Goal: Information Seeking & Learning: Get advice/opinions

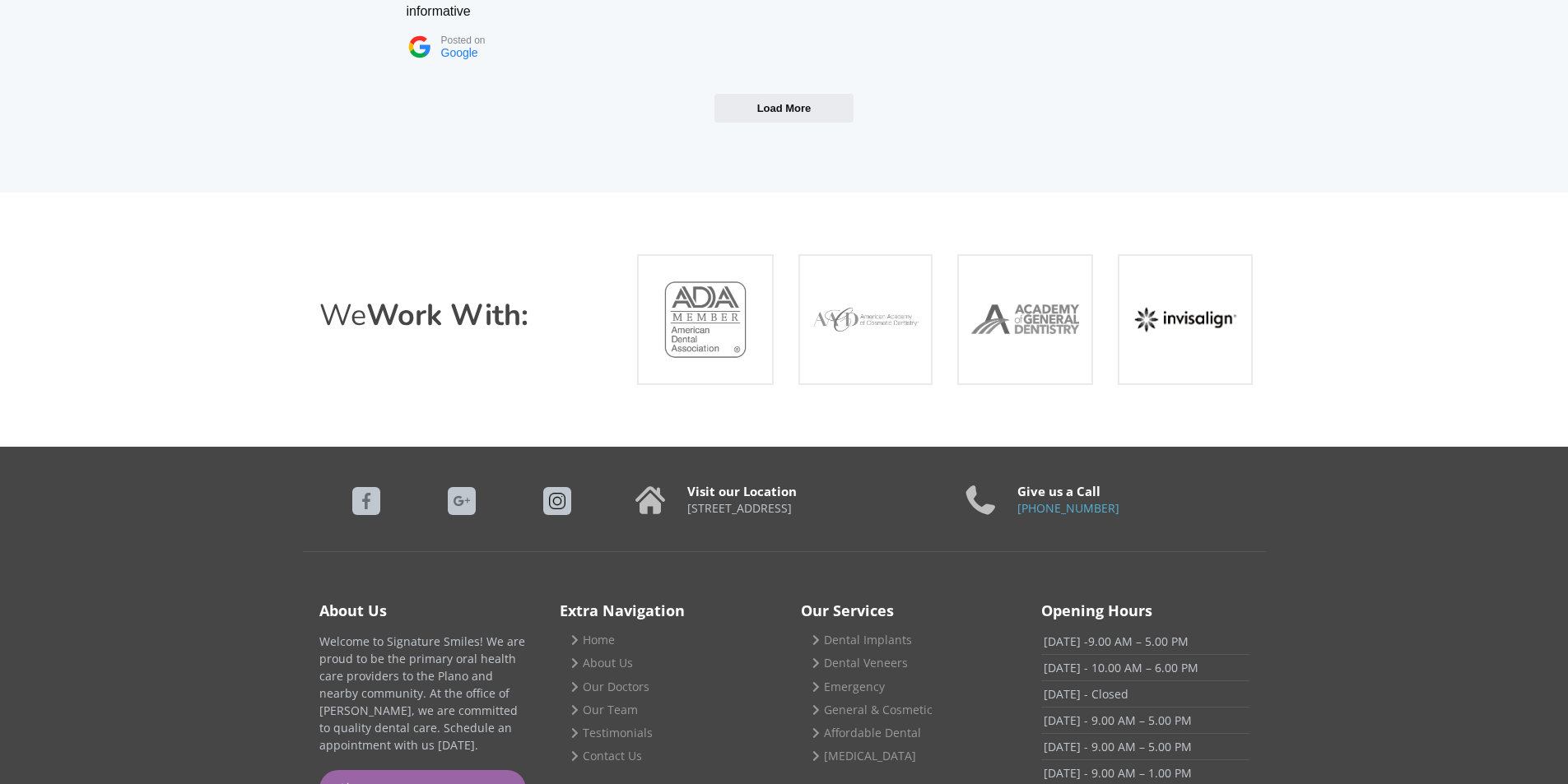
scroll to position [6800, 0]
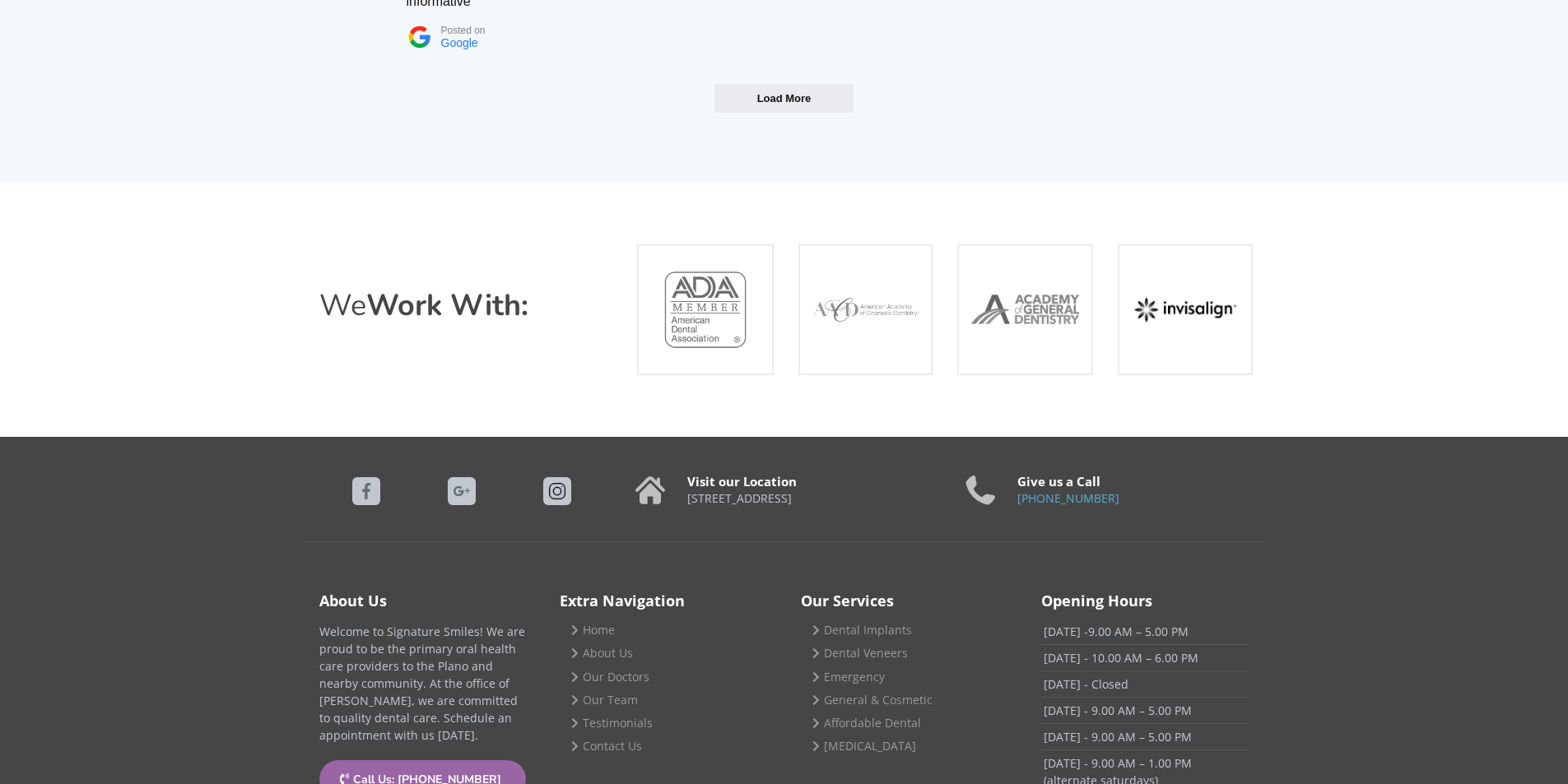
click at [812, 491] on p "[STREET_ADDRESS]" at bounding box center [810, 499] width 247 height 15
click at [478, 623] on p "Welcome to Signature Smiles! We are proud to be the primary oral health care pr…" at bounding box center [424, 683] width 209 height 121
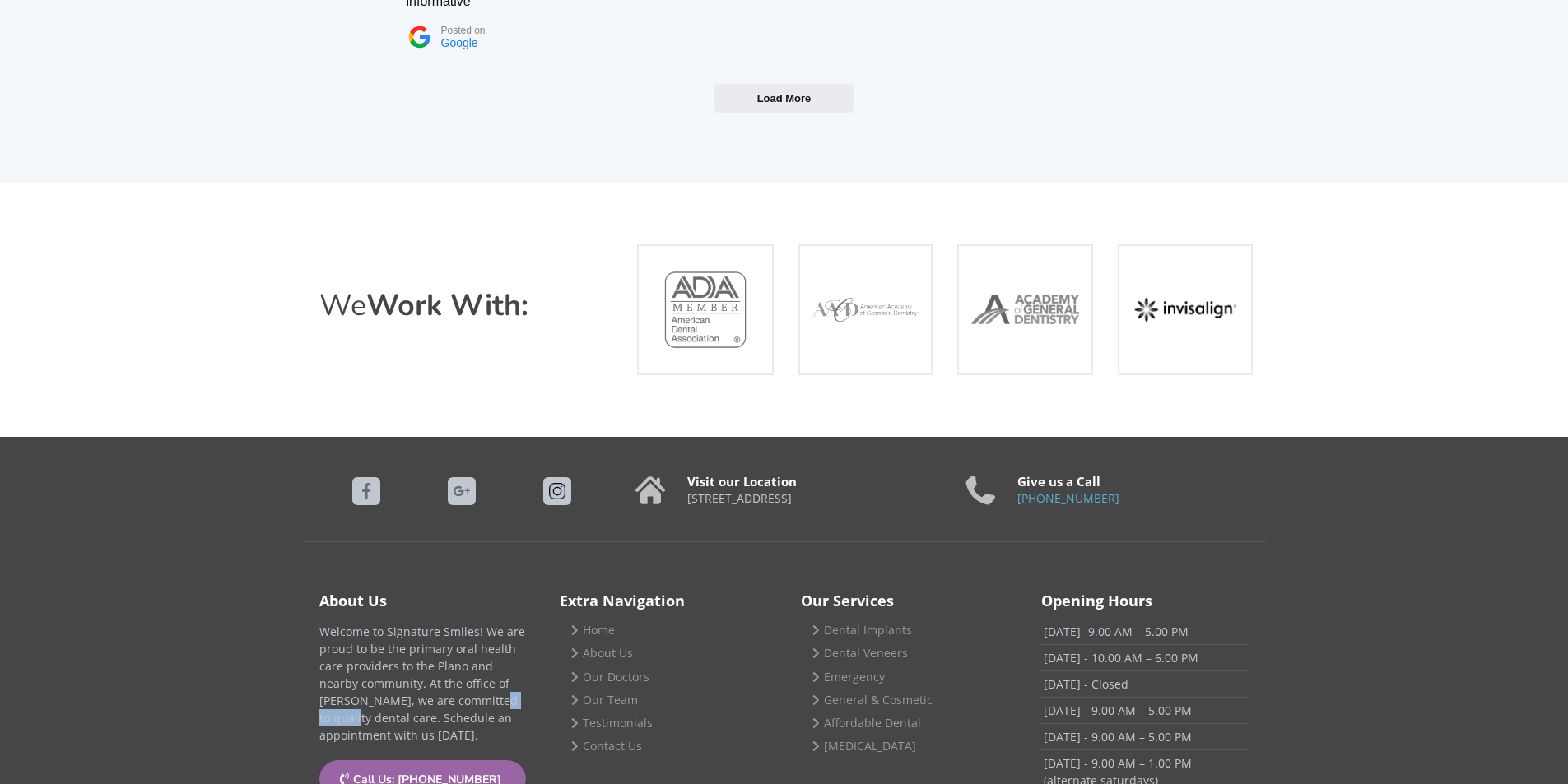
click at [477, 623] on p "Welcome to Signature Smiles! We are proud to be the primary oral health care pr…" at bounding box center [424, 683] width 209 height 121
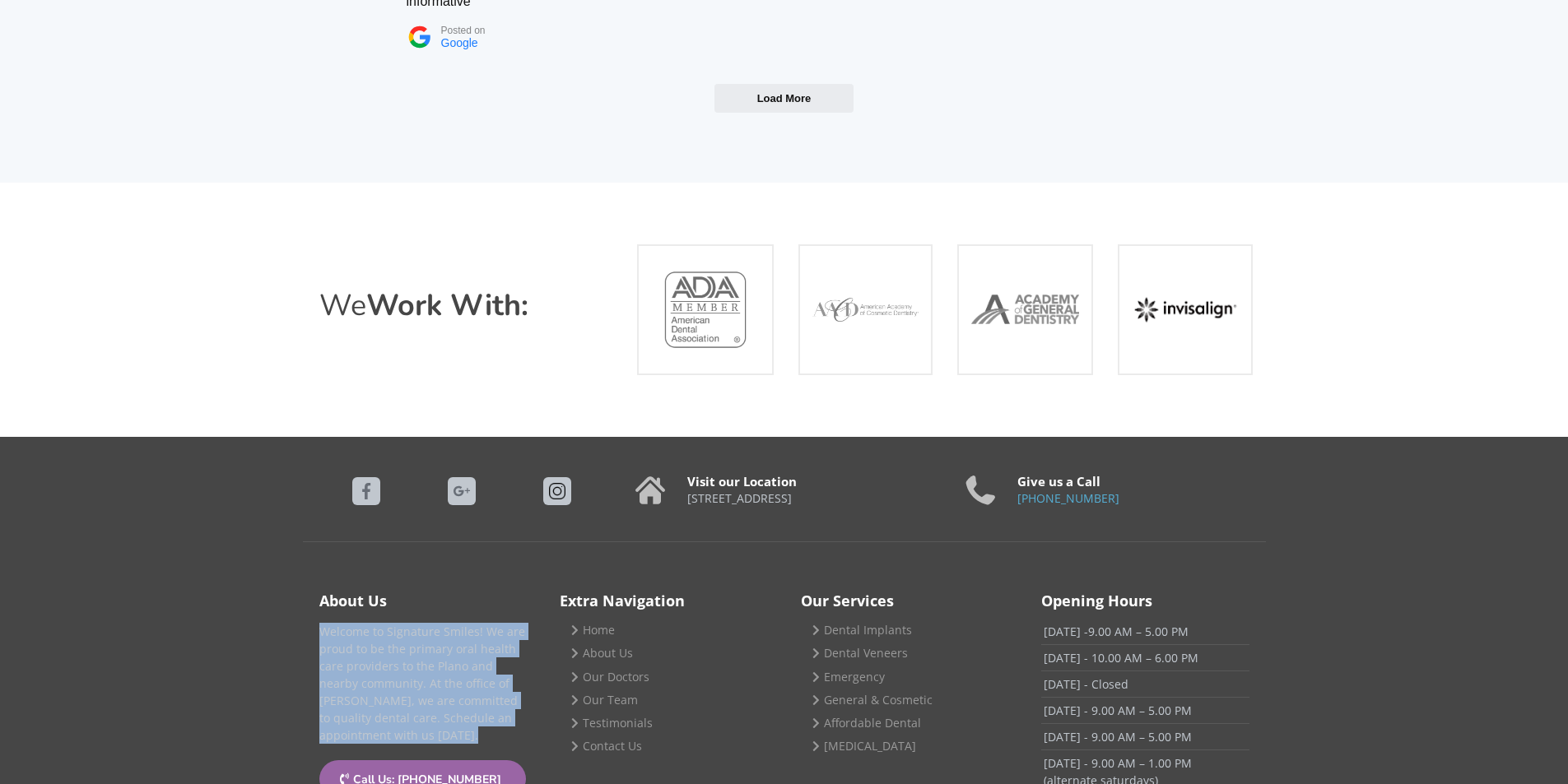
click at [477, 623] on p "Welcome to Signature Smiles! We are proud to be the primary oral health care pr…" at bounding box center [424, 683] width 209 height 121
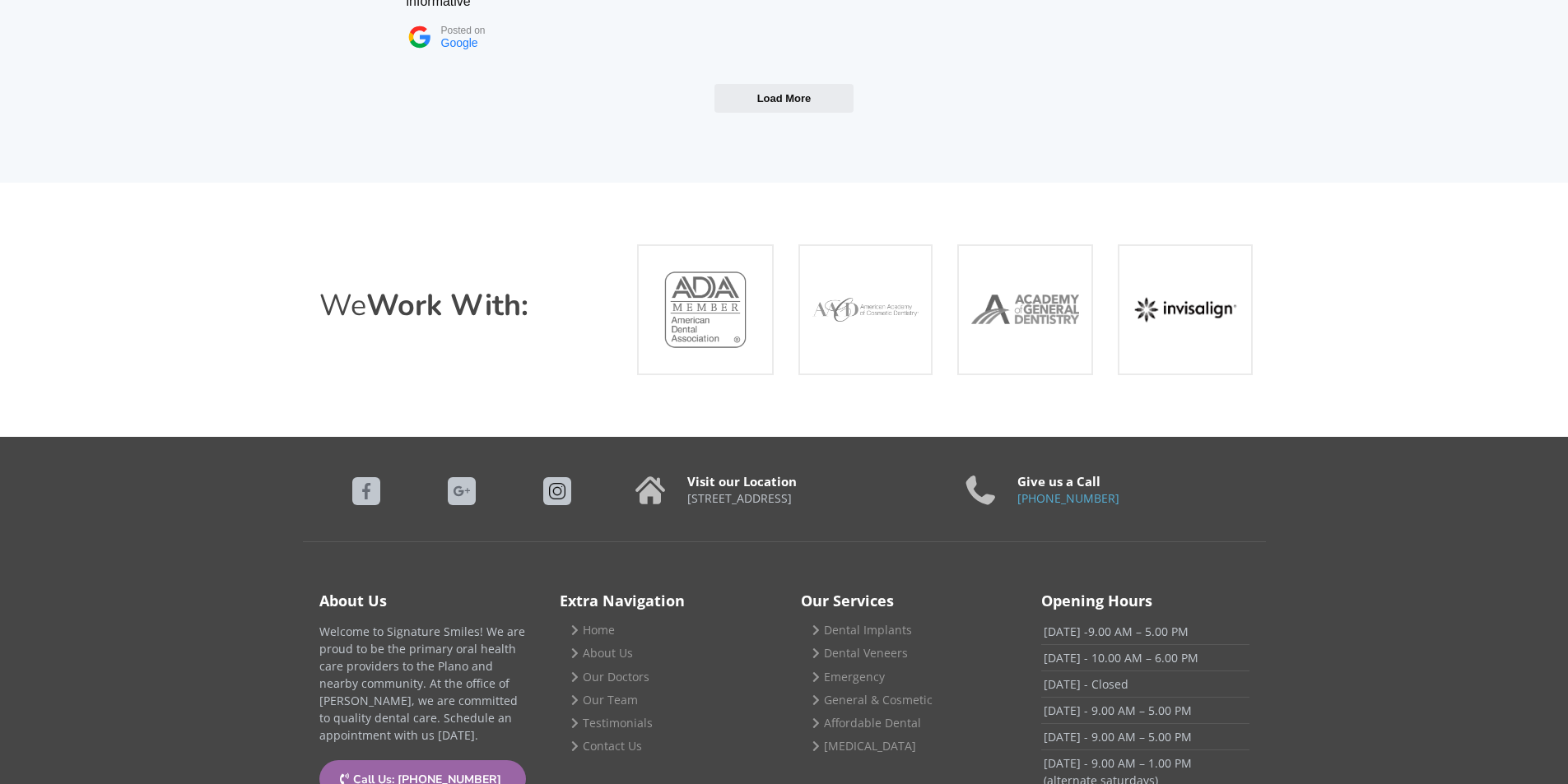
click at [415, 623] on p "Welcome to Signature Smiles! We are proud to be the primary oral health care pr…" at bounding box center [424, 683] width 209 height 121
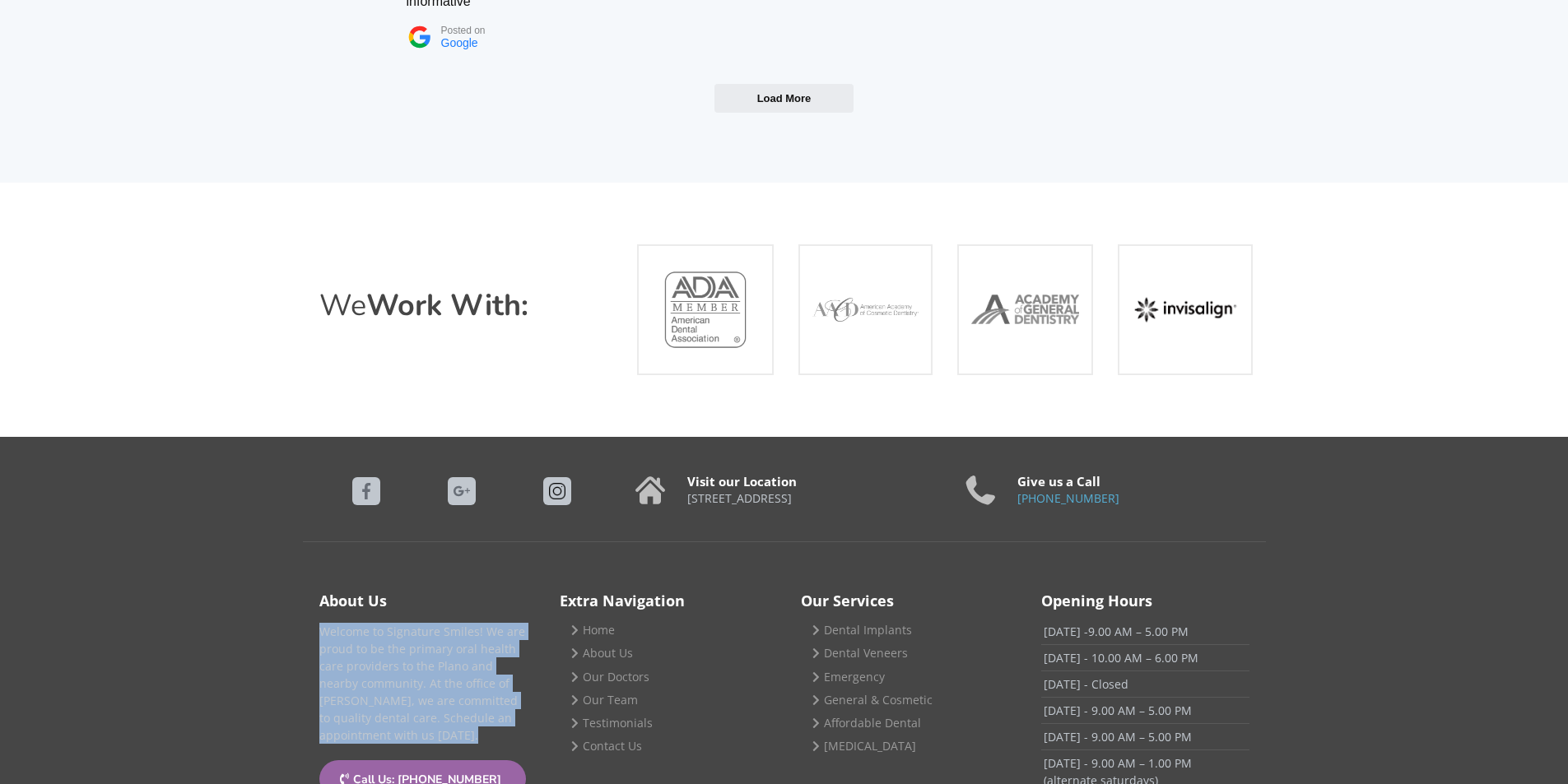
click at [415, 623] on p "Welcome to Signature Smiles! We are proud to be the primary oral health care pr…" at bounding box center [424, 683] width 209 height 121
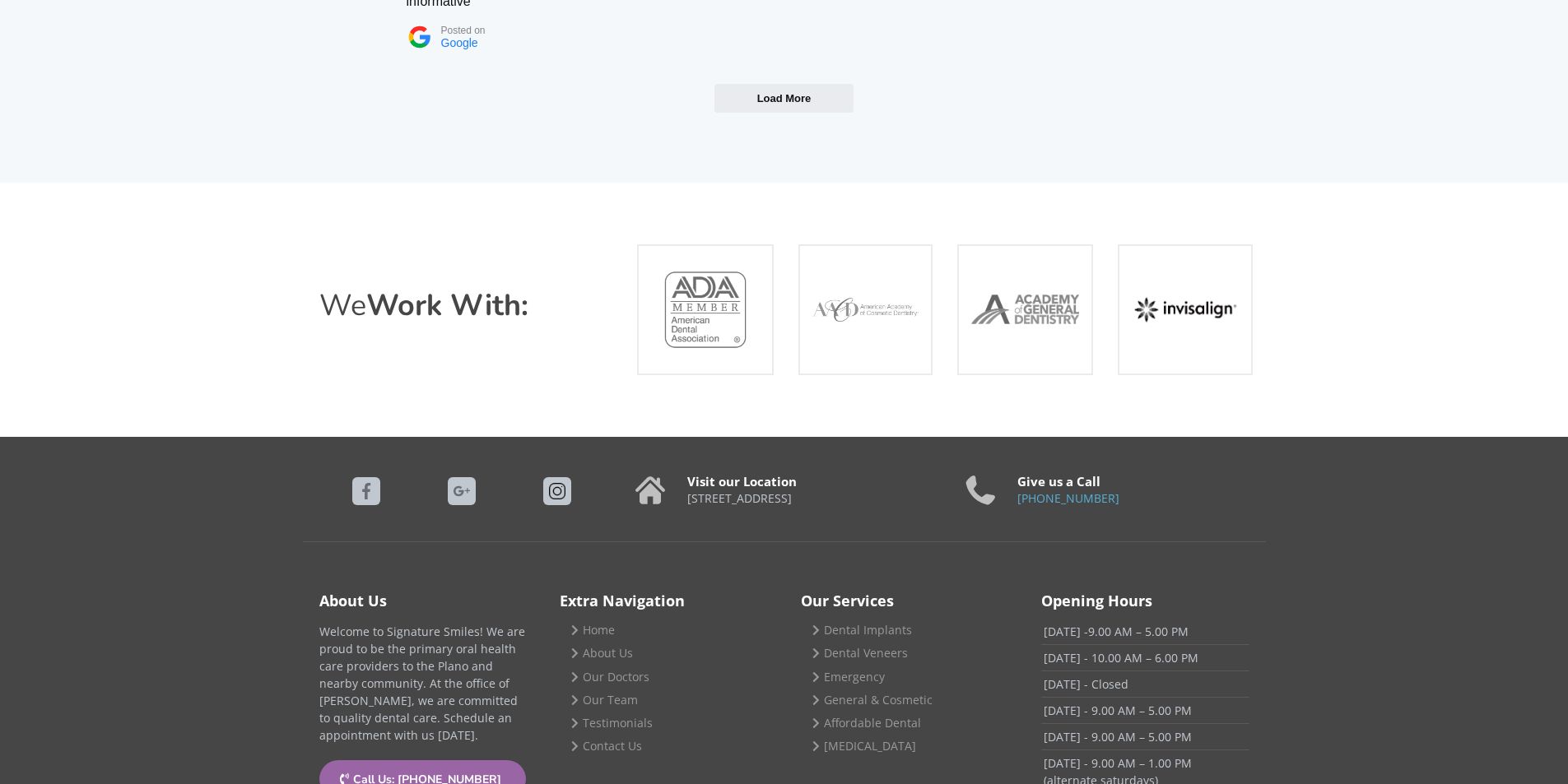
click at [1457, 484] on div "Visit our Location [STREET_ADDRESS] Give us a Call [PHONE_NUMBER] About Us Welc…" at bounding box center [784, 648] width 1568 height 423
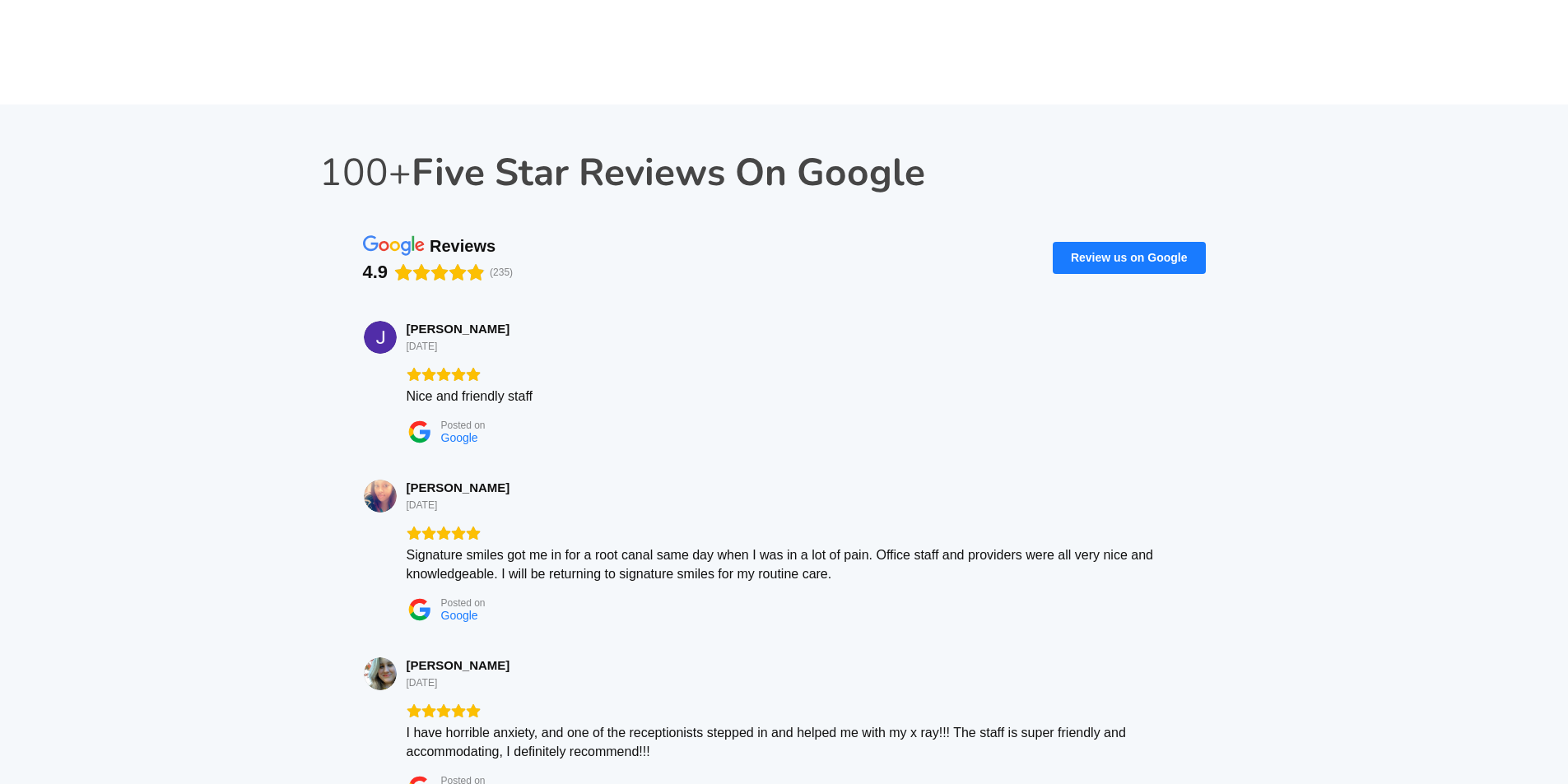
scroll to position [5154, 0]
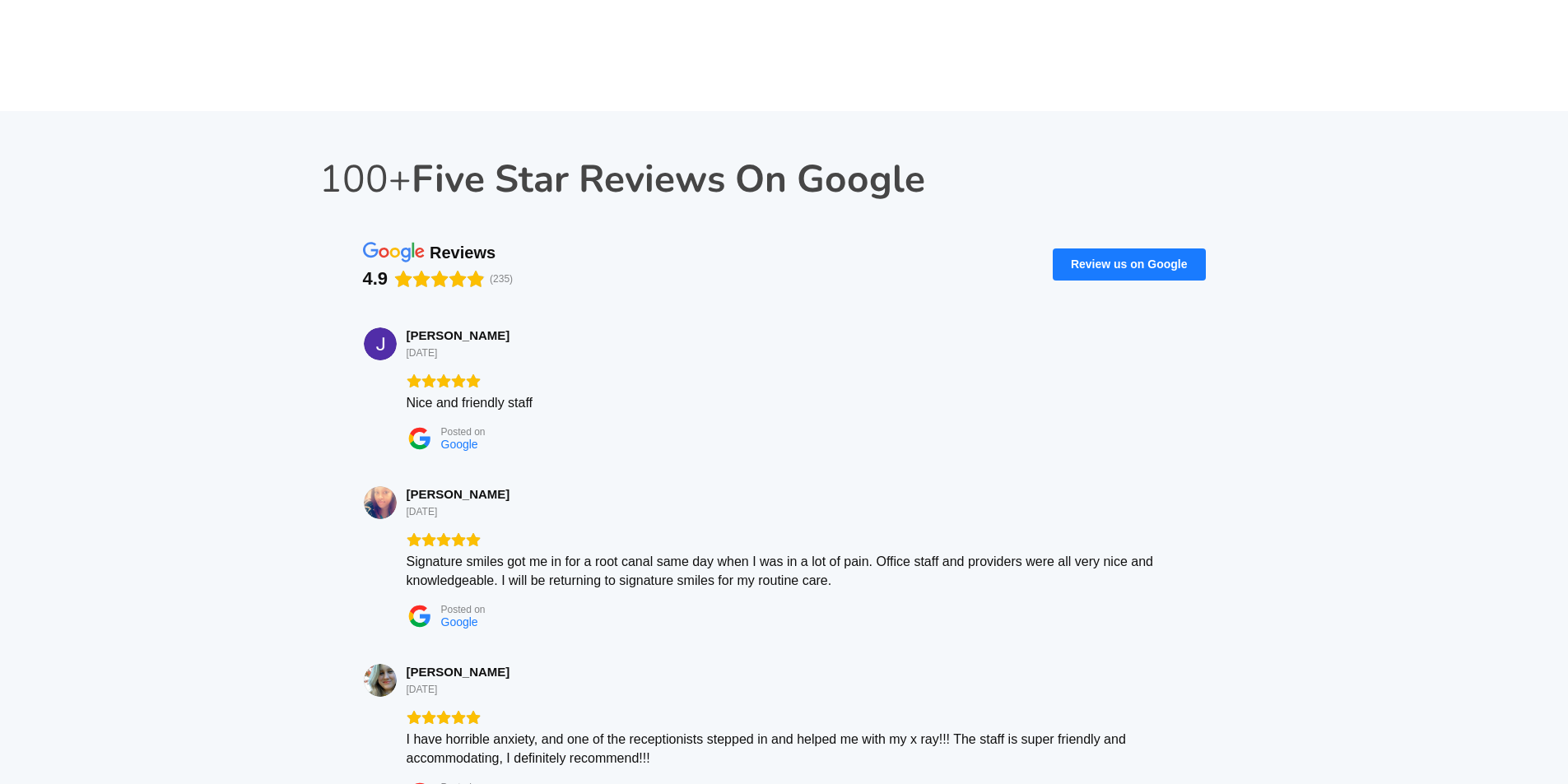
click at [745, 552] on div "Signature smiles got me in for a root canal same day when I was in a lot of pai…" at bounding box center [805, 571] width 798 height 38
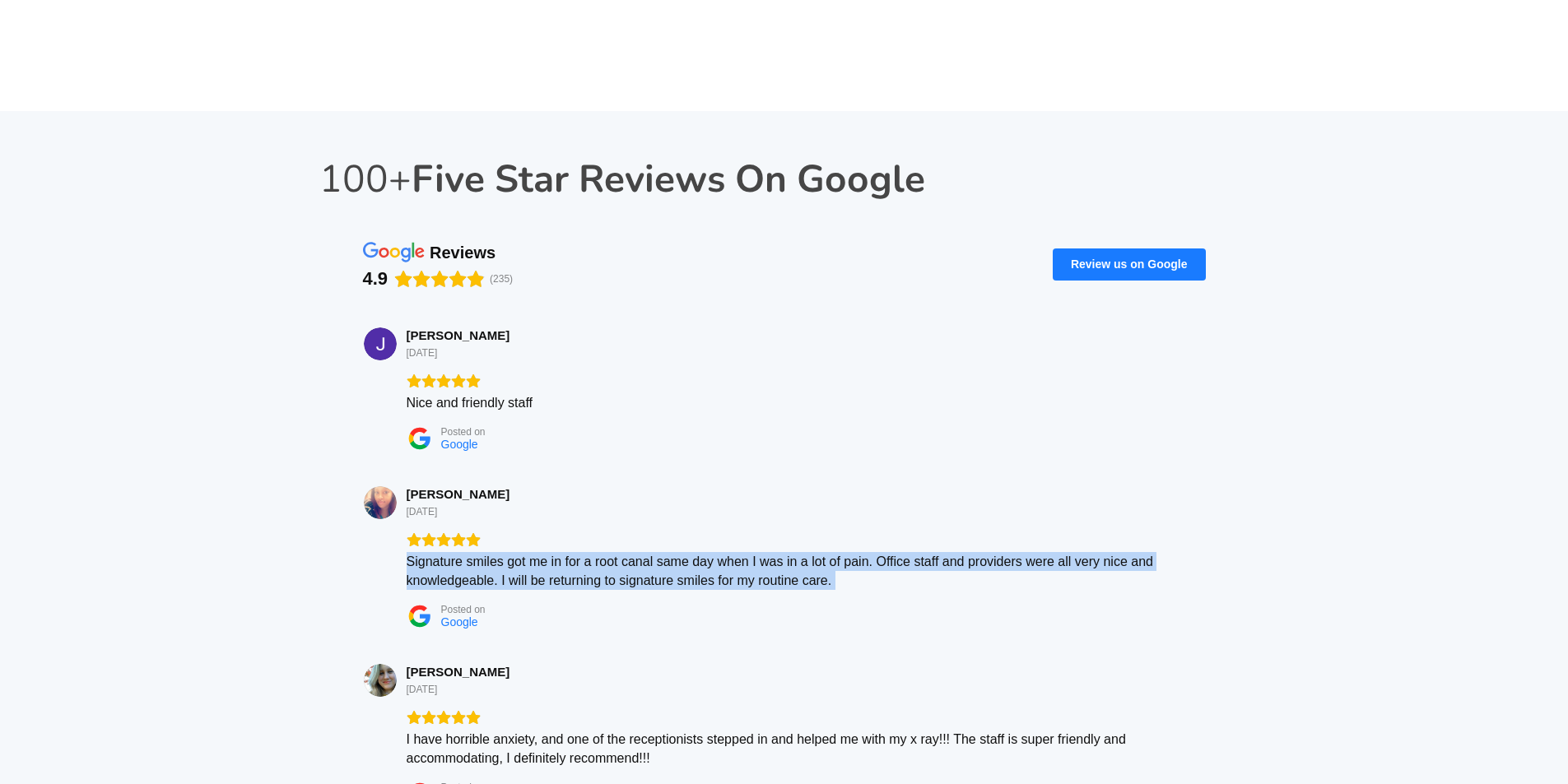
click at [745, 552] on div "Signature smiles got me in for a root canal same day when I was in a lot of pai…" at bounding box center [805, 571] width 798 height 38
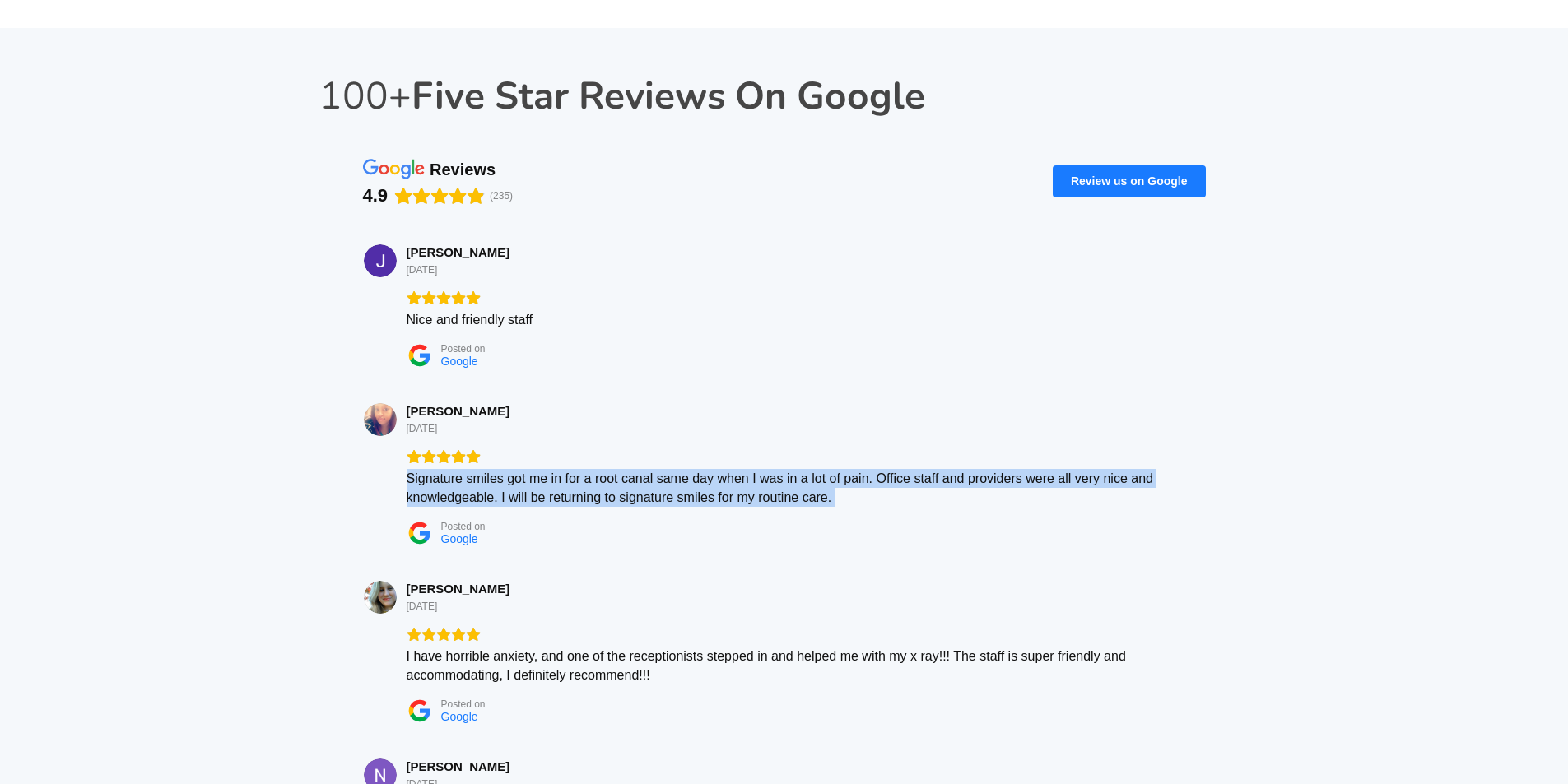
scroll to position [5319, 0]
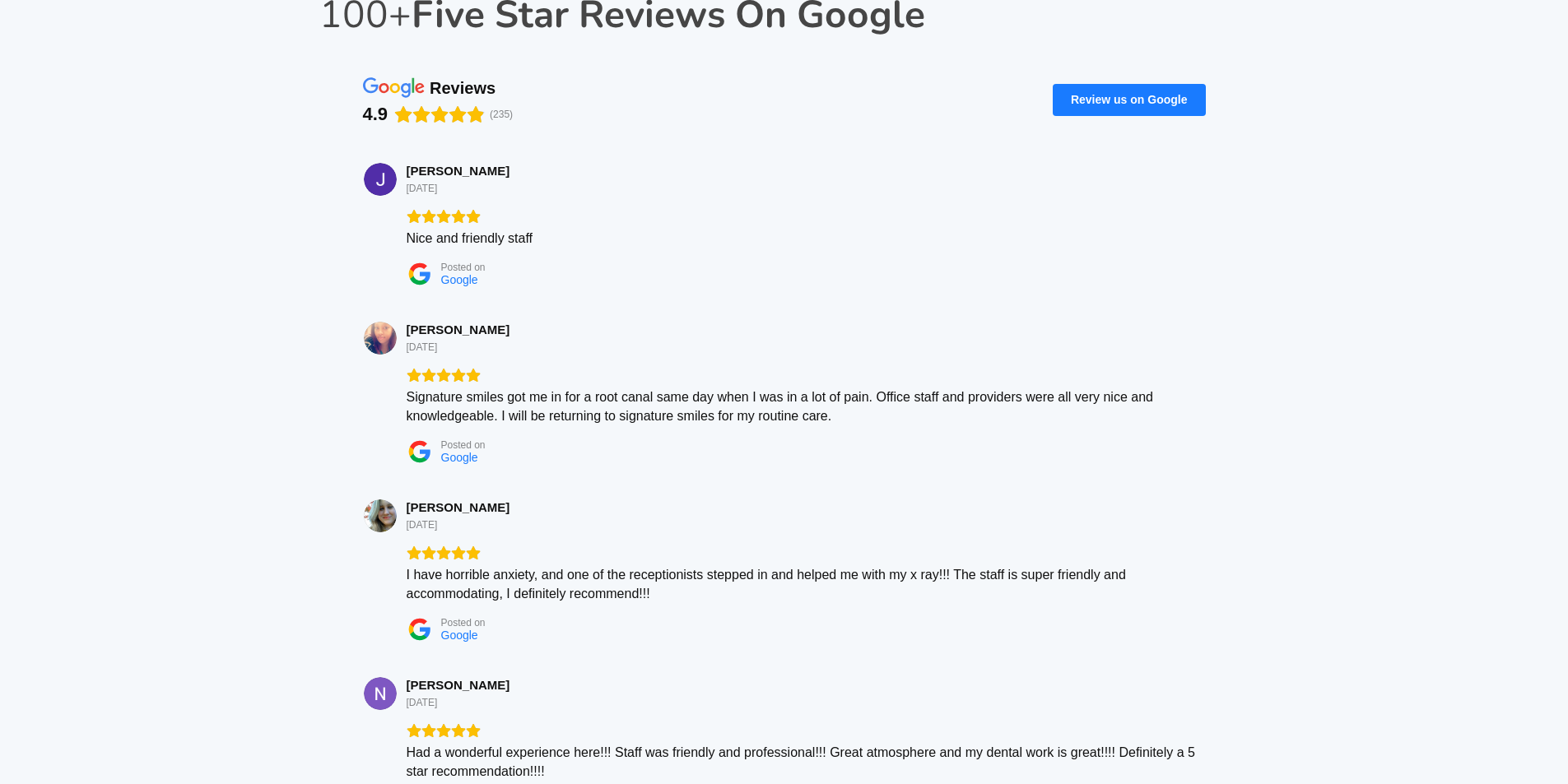
click at [596, 565] on div "I have horrible anxiety, and one of the receptionists stepped in and helped me …" at bounding box center [805, 584] width 798 height 38
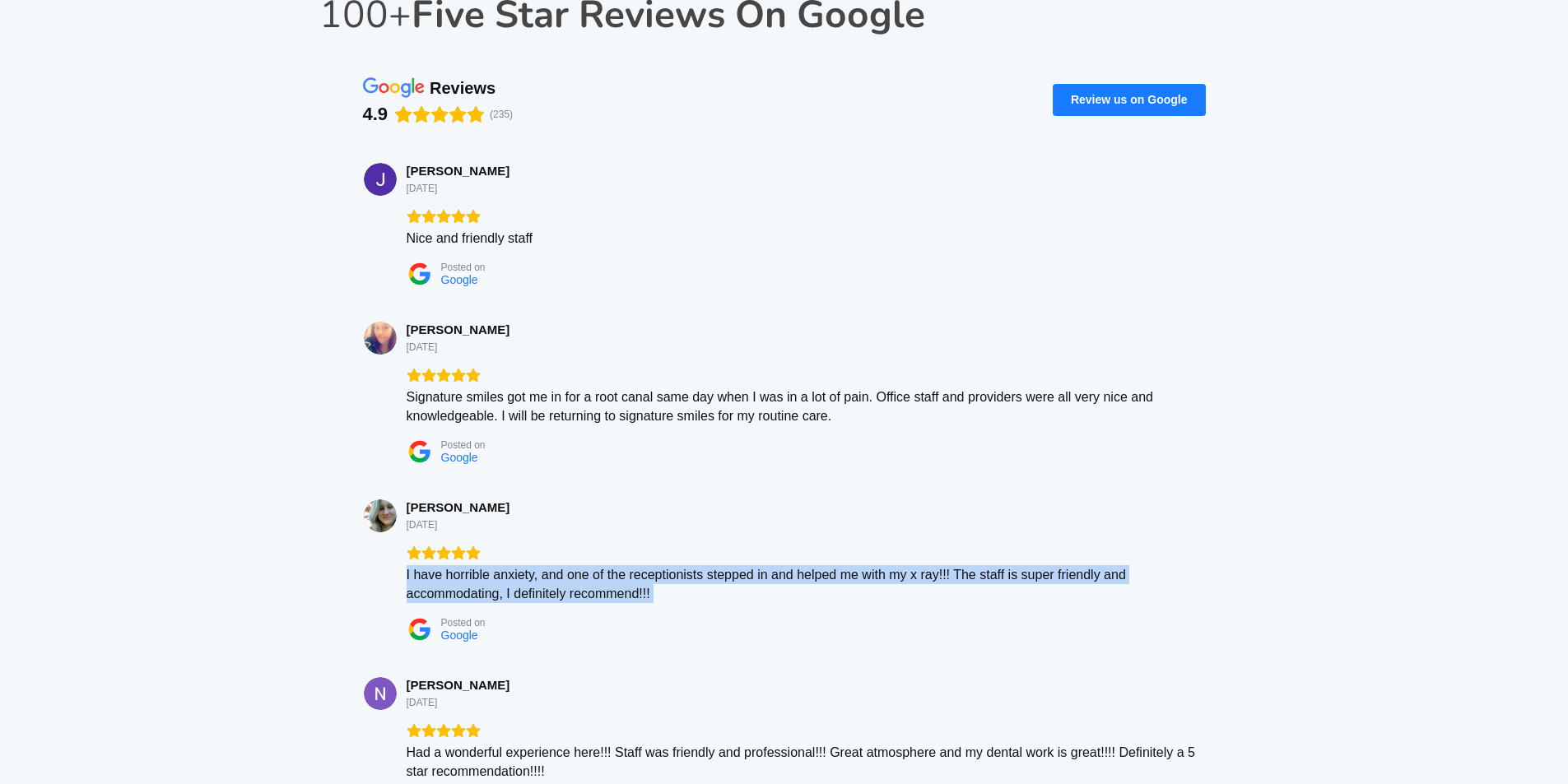
click at [596, 565] on div "I have horrible anxiety, and one of the receptionists stepped in and helped me …" at bounding box center [805, 584] width 798 height 38
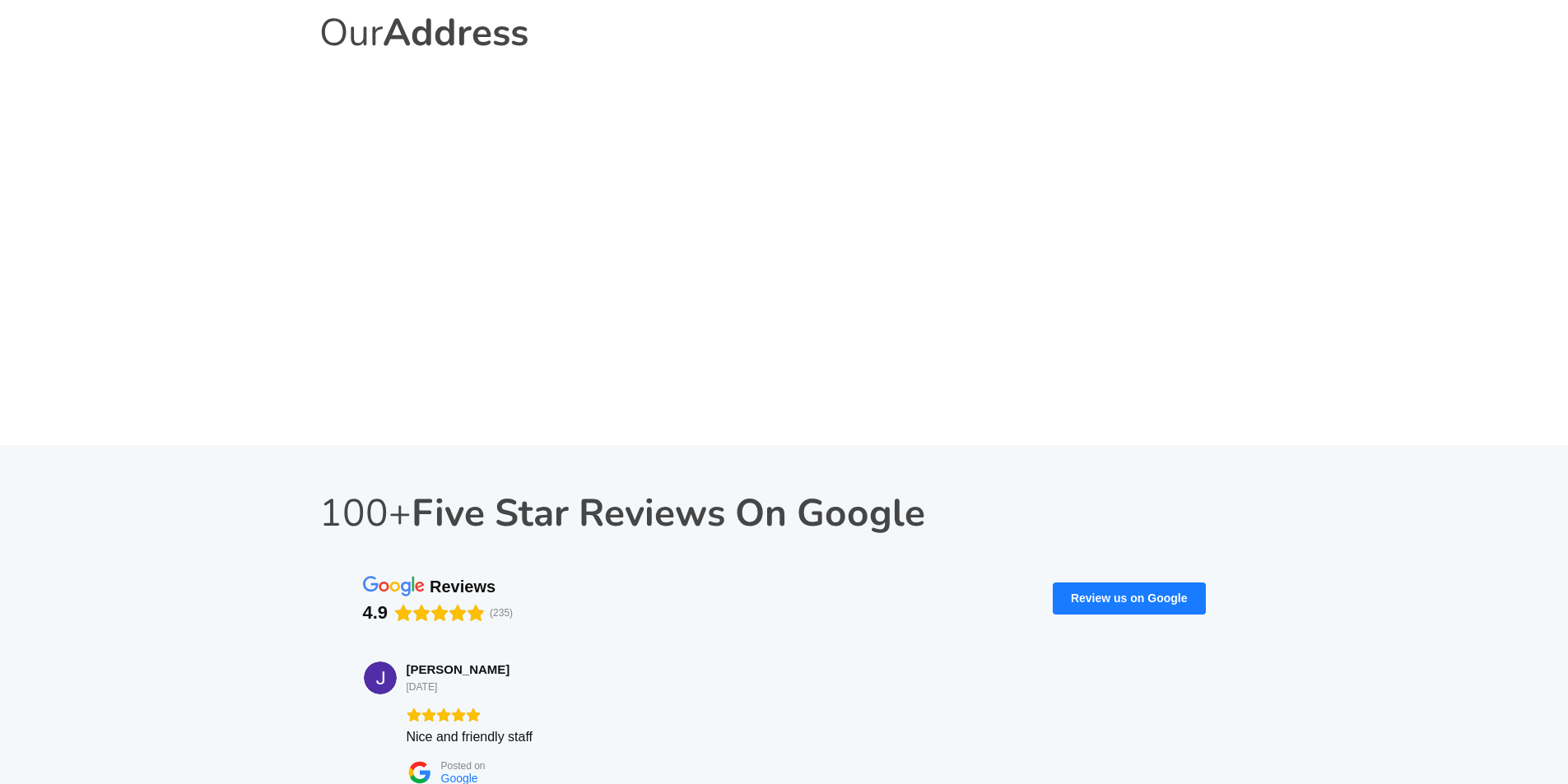
scroll to position [4743, 0]
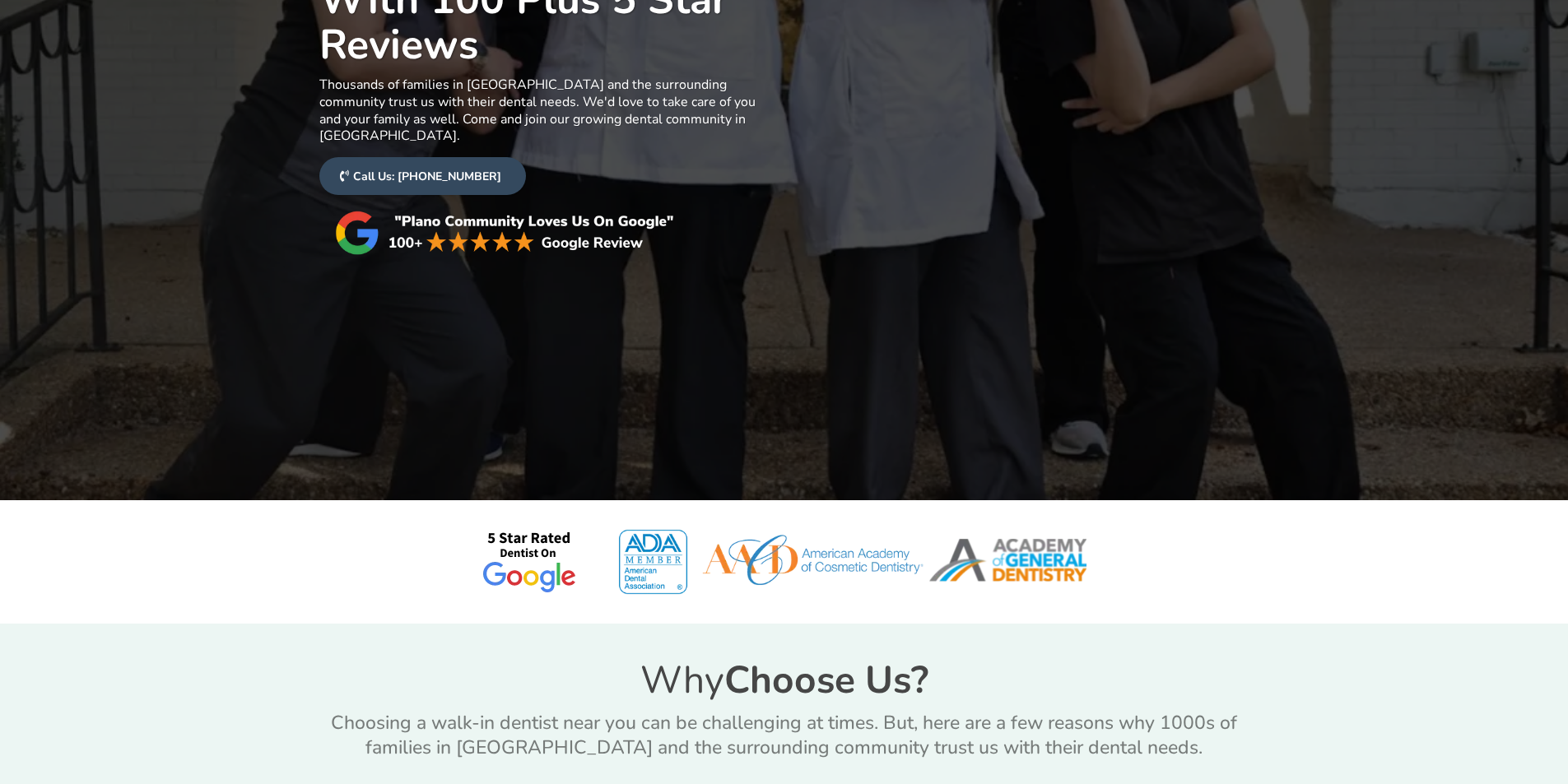
scroll to position [740, 0]
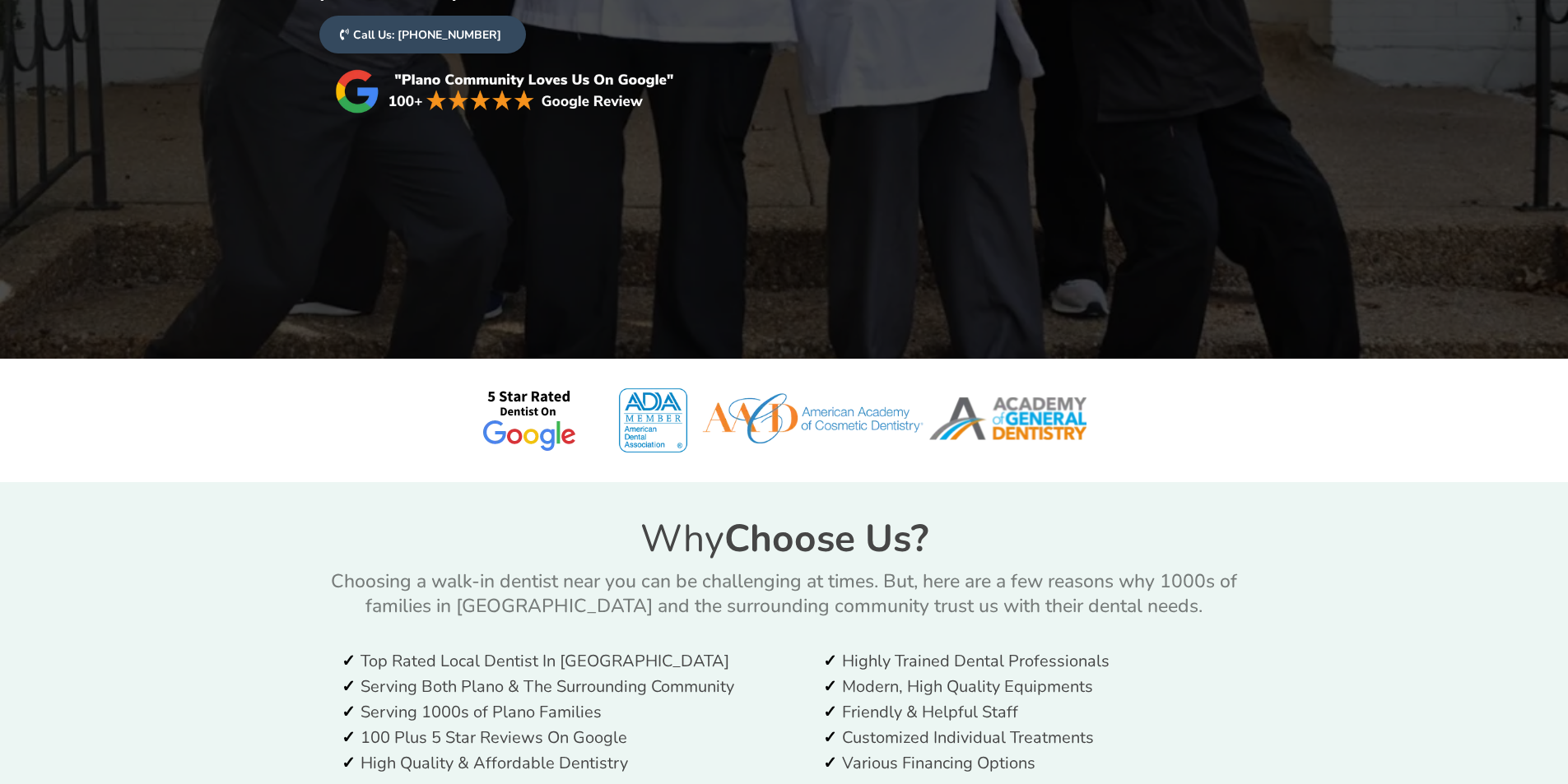
click at [526, 379] on img at bounding box center [784, 420] width 658 height 82
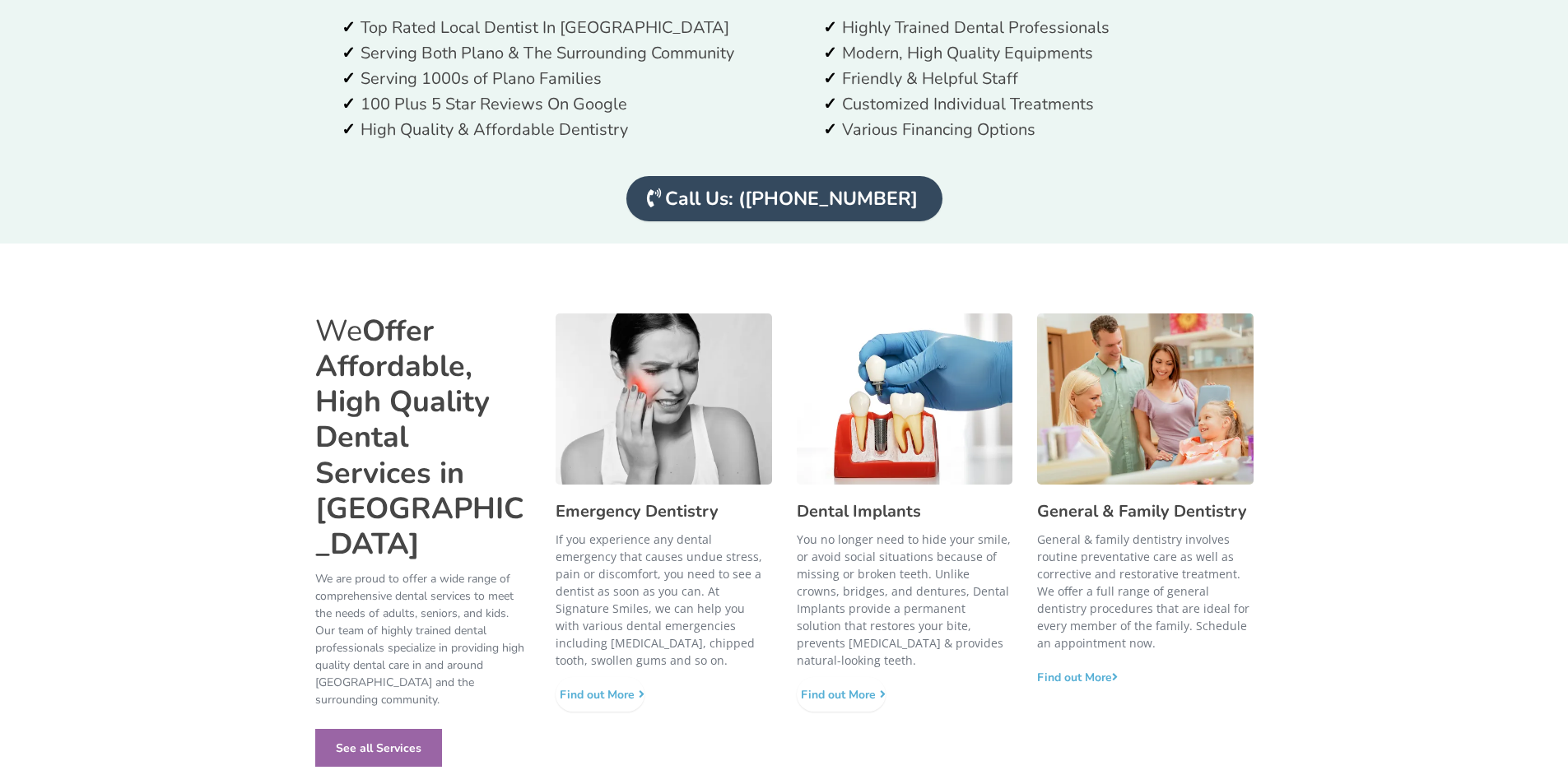
scroll to position [1481, 0]
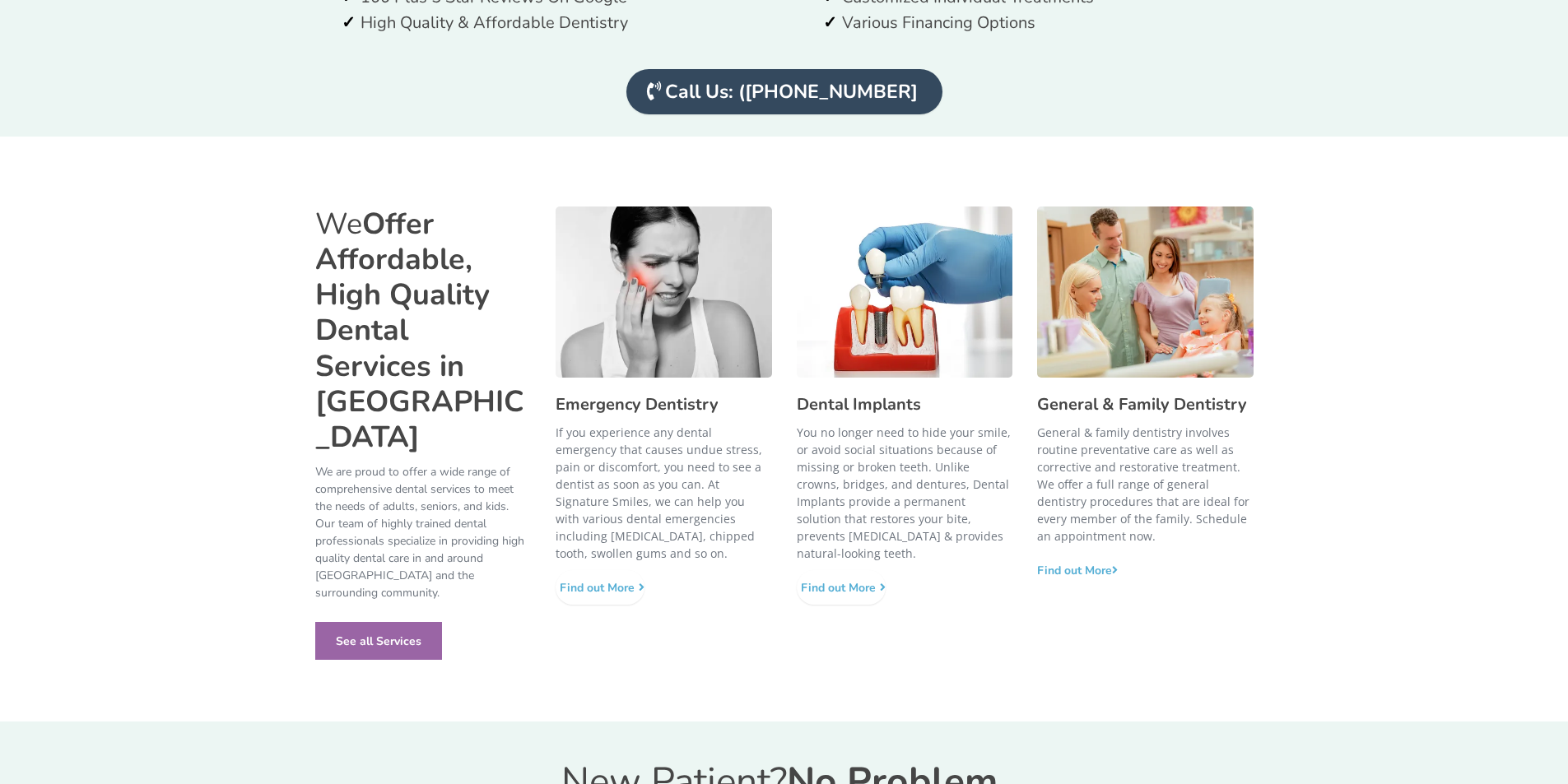
click at [672, 393] on strong "Emergency Dentistry" at bounding box center [637, 404] width 163 height 22
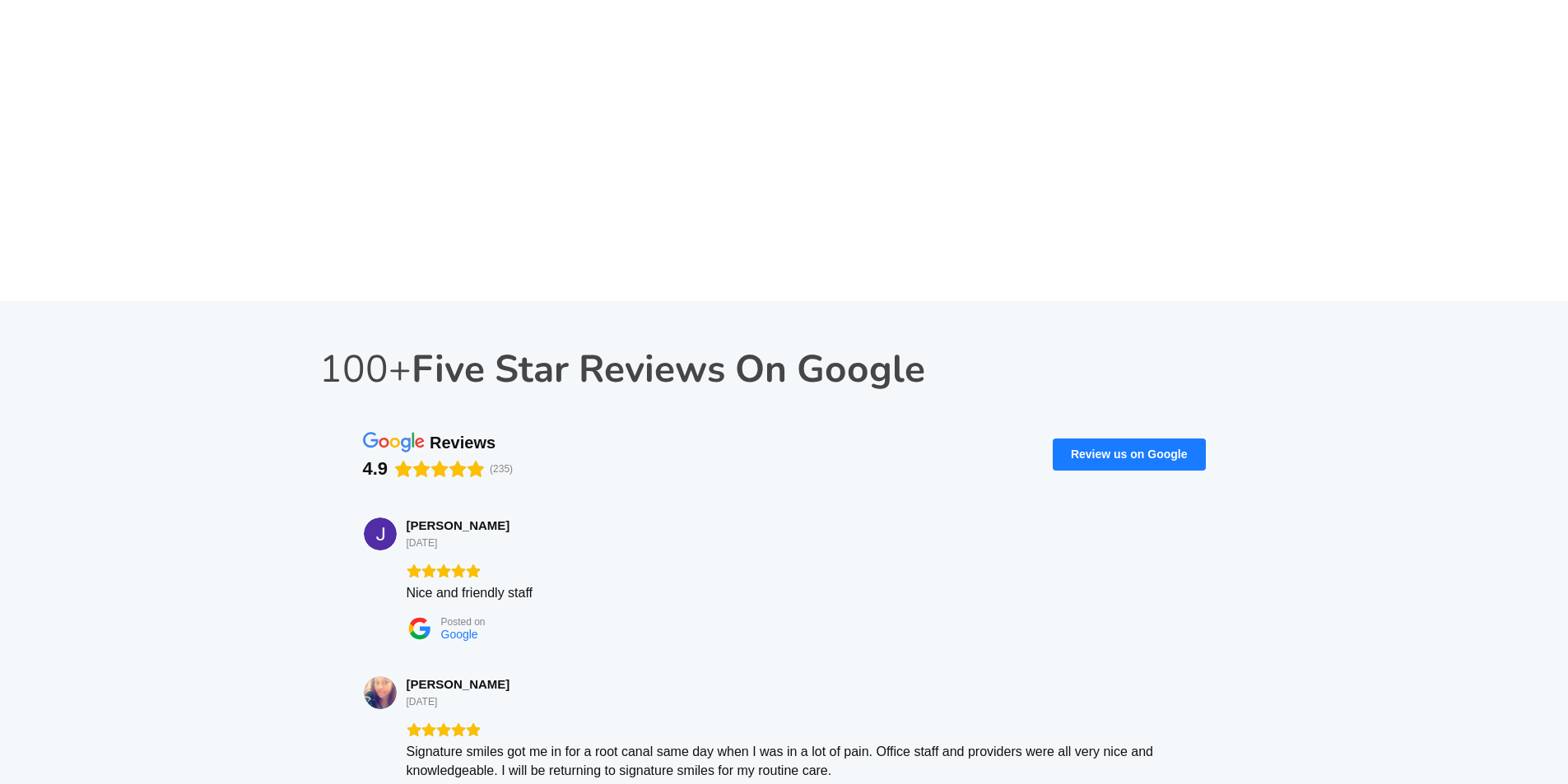
scroll to position [5019, 0]
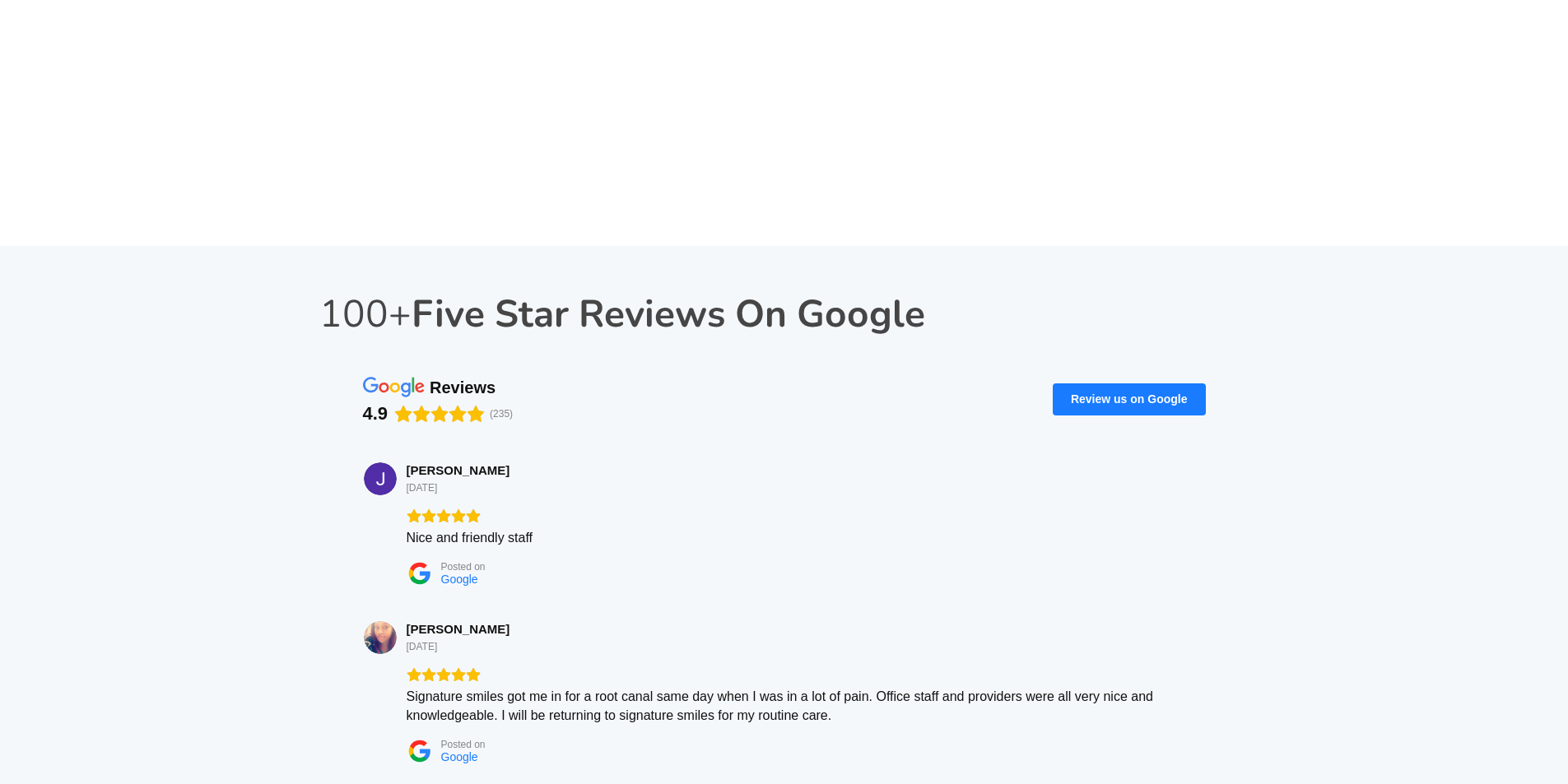
click at [487, 528] on div "Nice and friendly staff" at bounding box center [805, 537] width 798 height 19
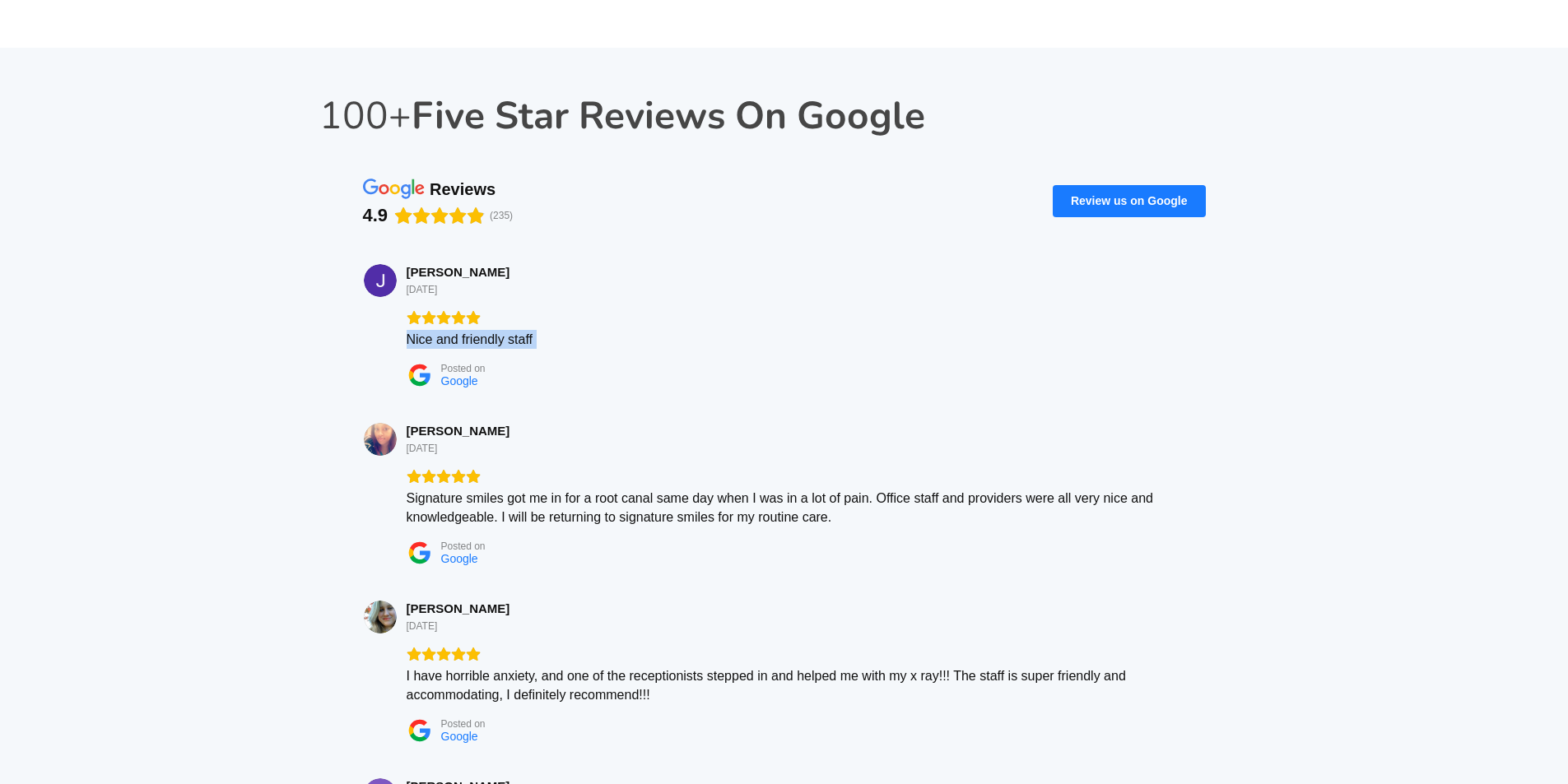
scroll to position [5267, 0]
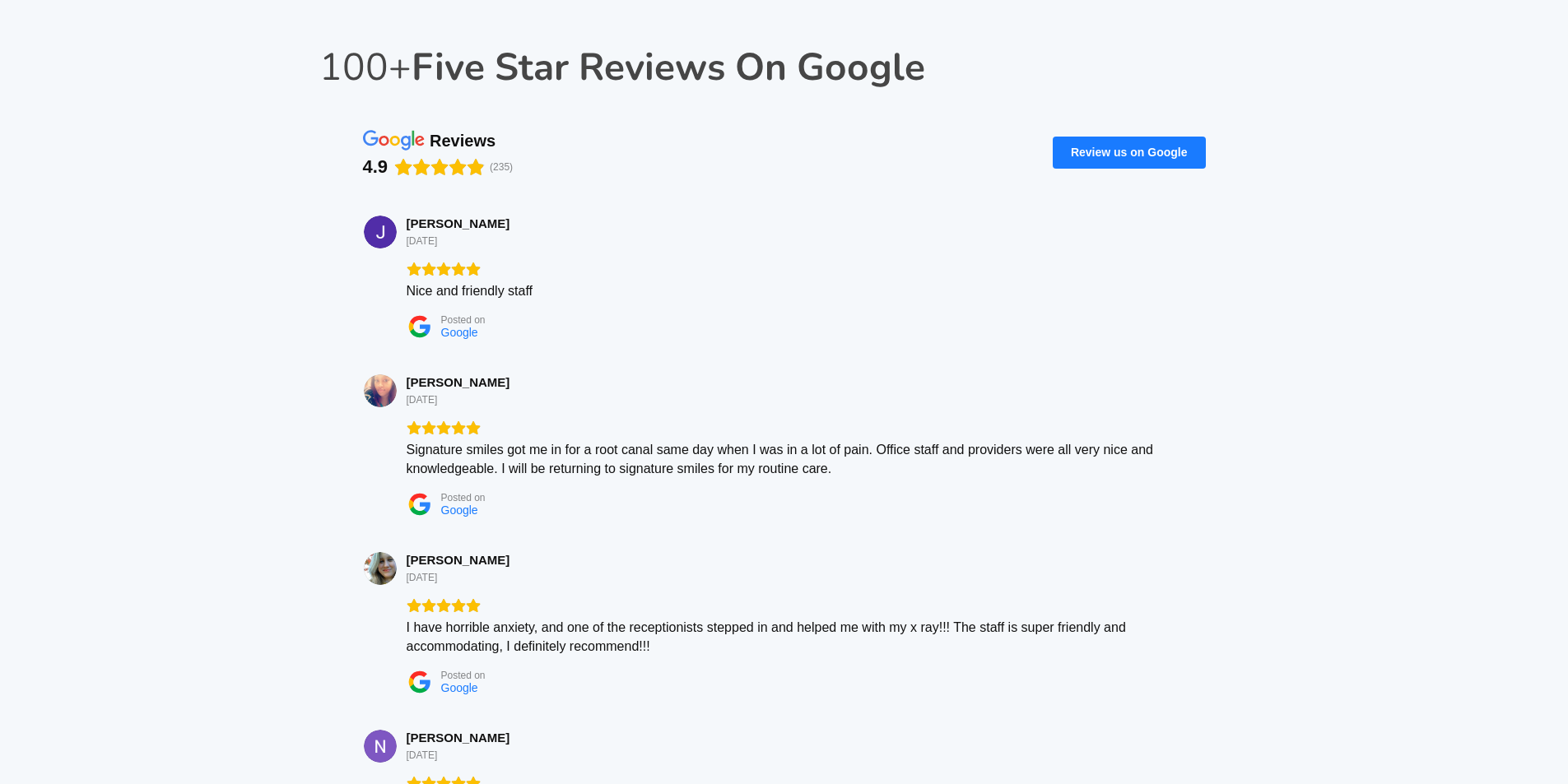
click at [459, 440] on div "Signature smiles got me in for a root canal same day when I was in a lot of pai…" at bounding box center [805, 459] width 798 height 38
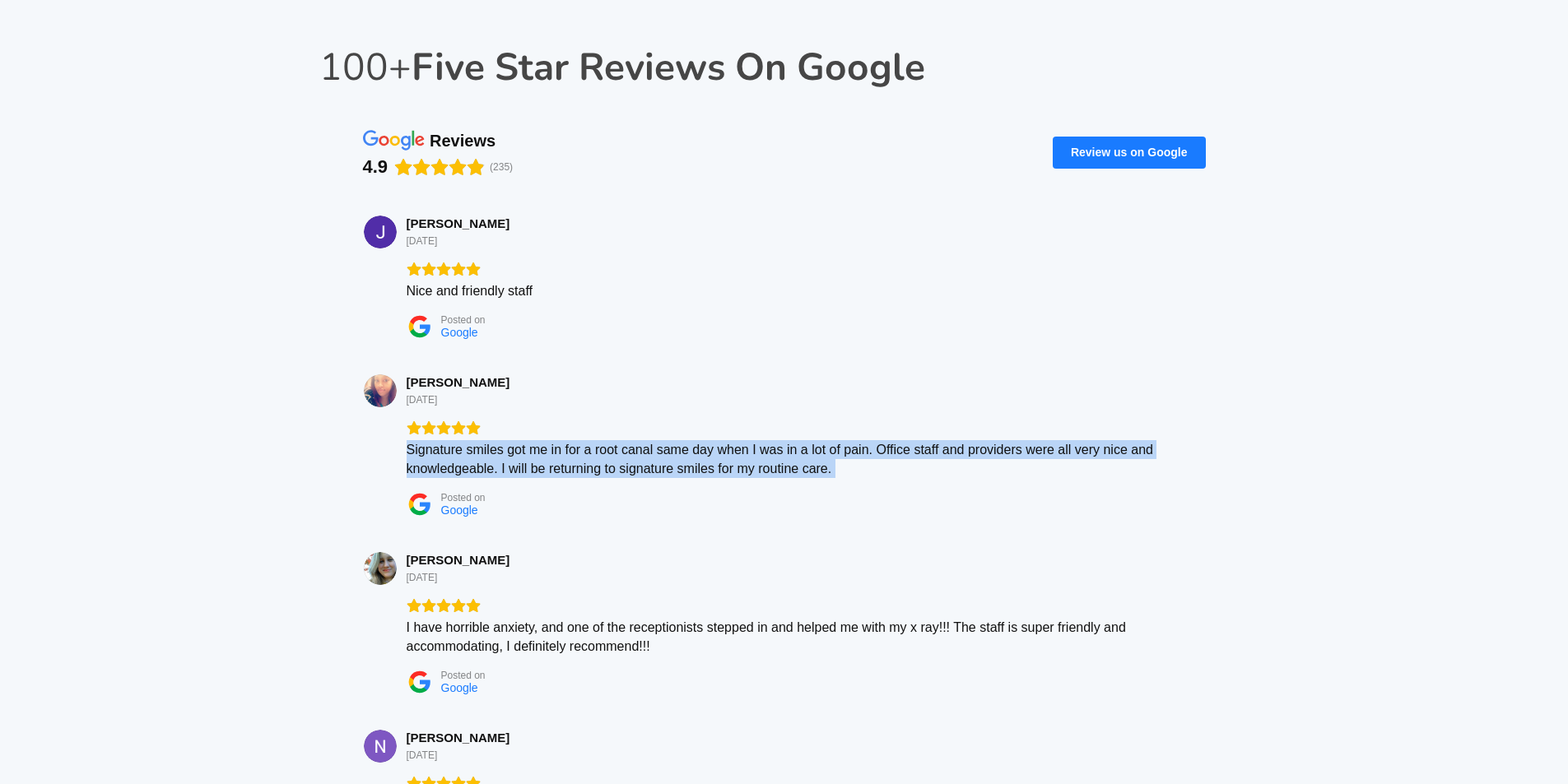
click at [459, 440] on div "Signature smiles got me in for a root canal same day when I was in a lot of pai…" at bounding box center [805, 459] width 798 height 38
click at [628, 440] on div "Signature smiles got me in for a root canal same day when I was in a lot of pai…" at bounding box center [805, 459] width 798 height 38
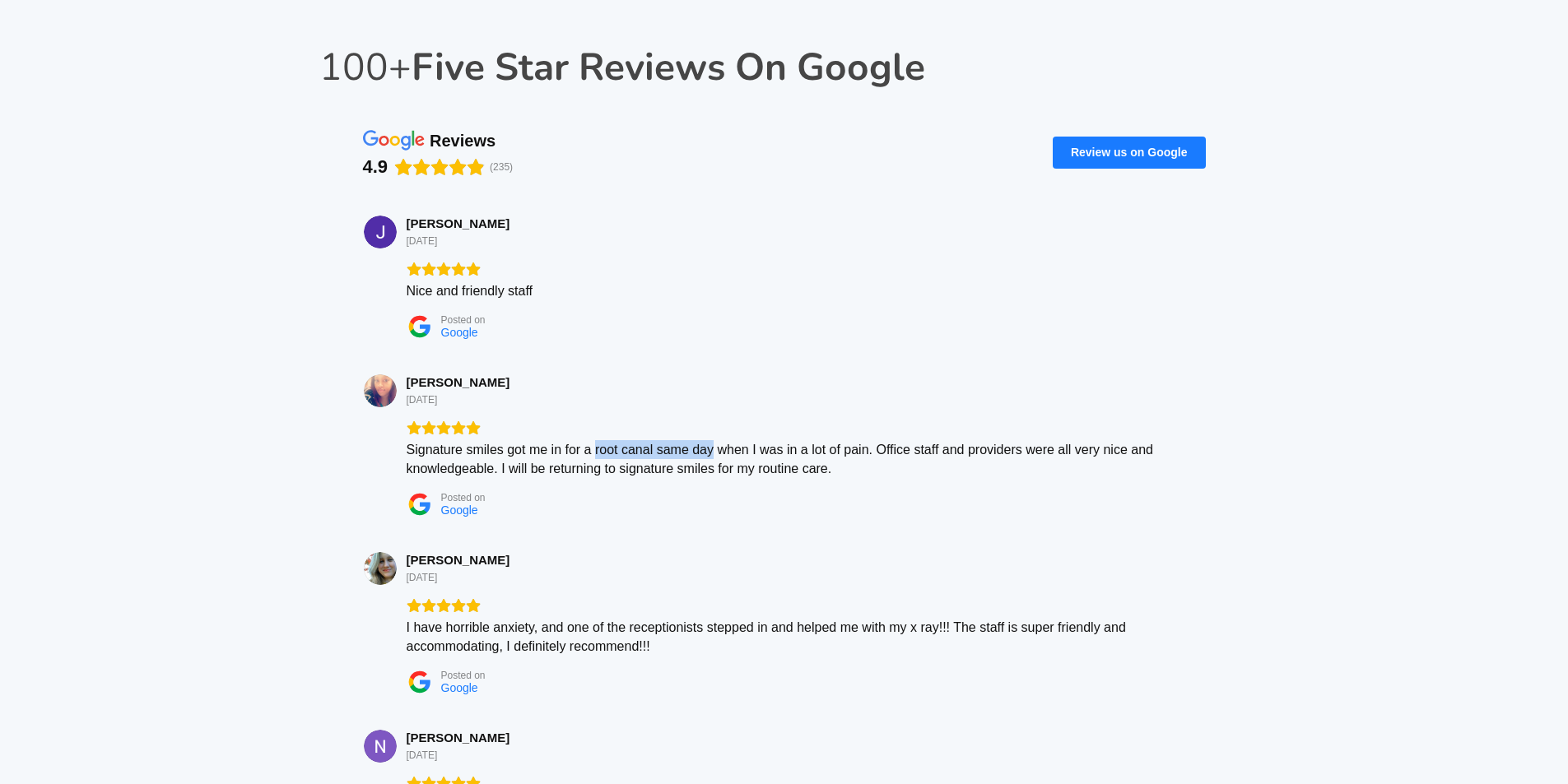
drag, startPoint x: 595, startPoint y: 314, endPoint x: 713, endPoint y: 319, distance: 118.1
click at [713, 440] on div "Signature smiles got me in for a root canal same day when I was in a lot of pai…" at bounding box center [805, 459] width 798 height 38
copy div "root canal same day"
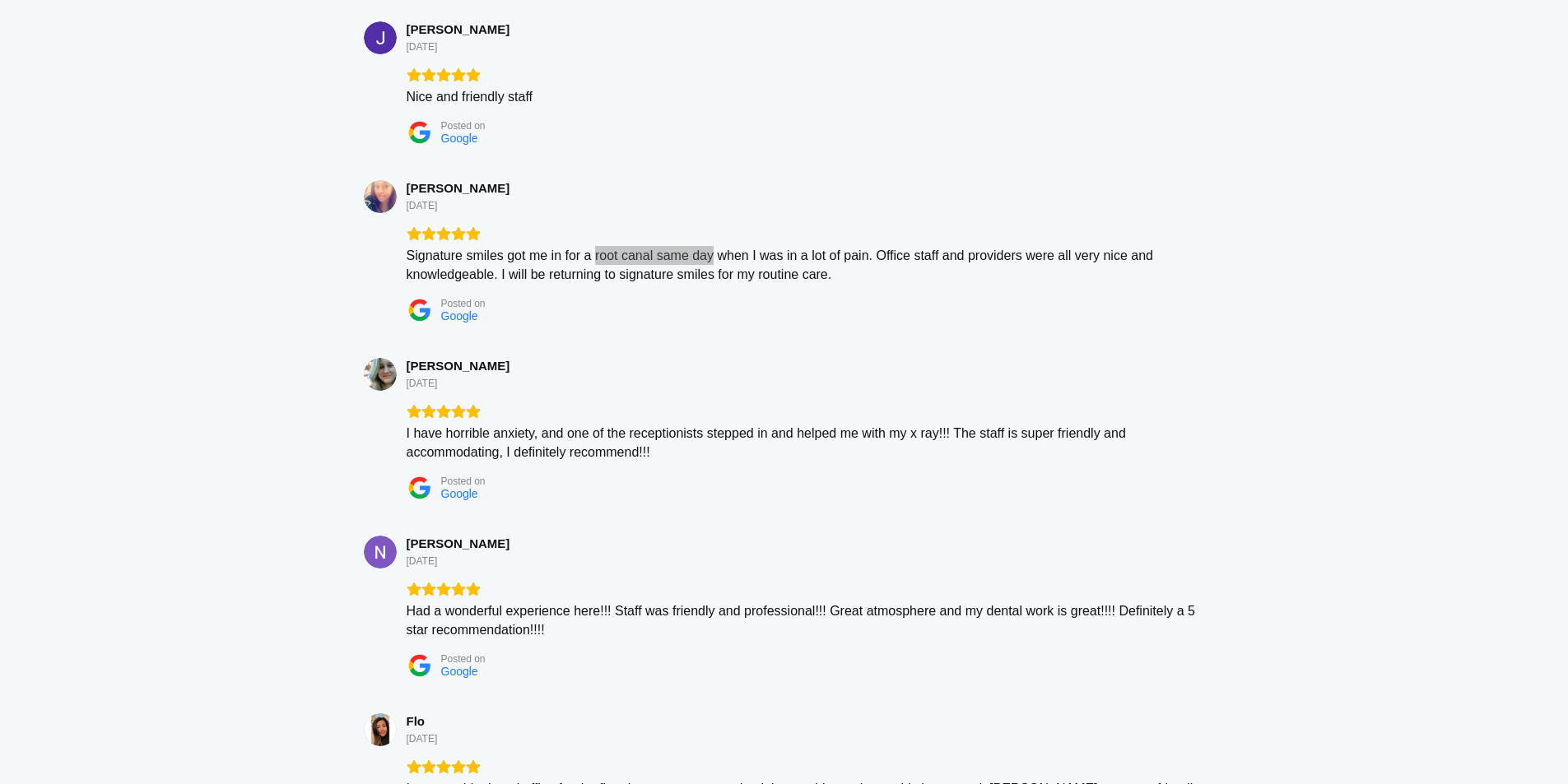
scroll to position [5513, 0]
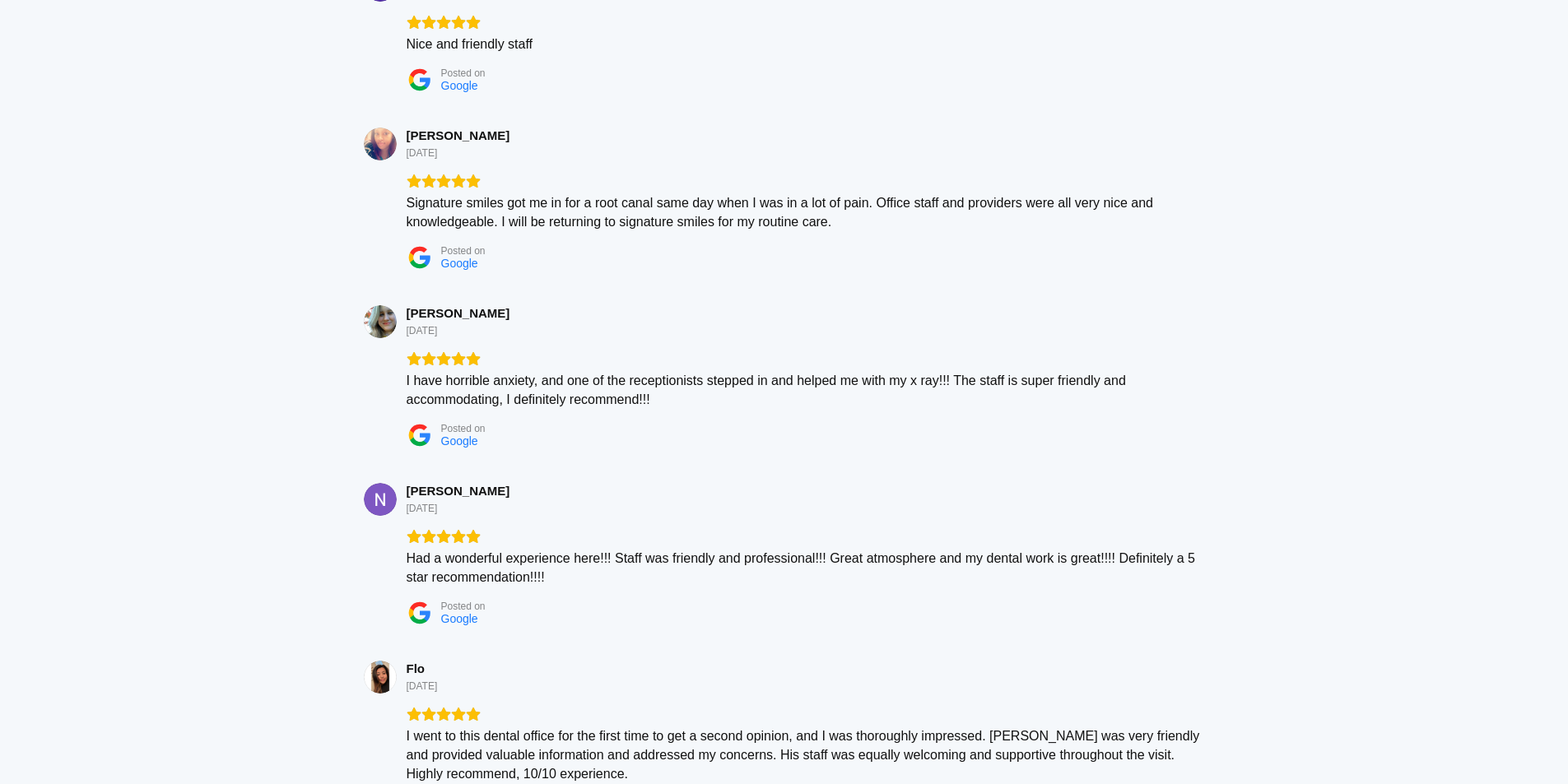
click at [501, 727] on div "I went to this dental office for the first time to get a second opinion, and I …" at bounding box center [805, 754] width 798 height 57
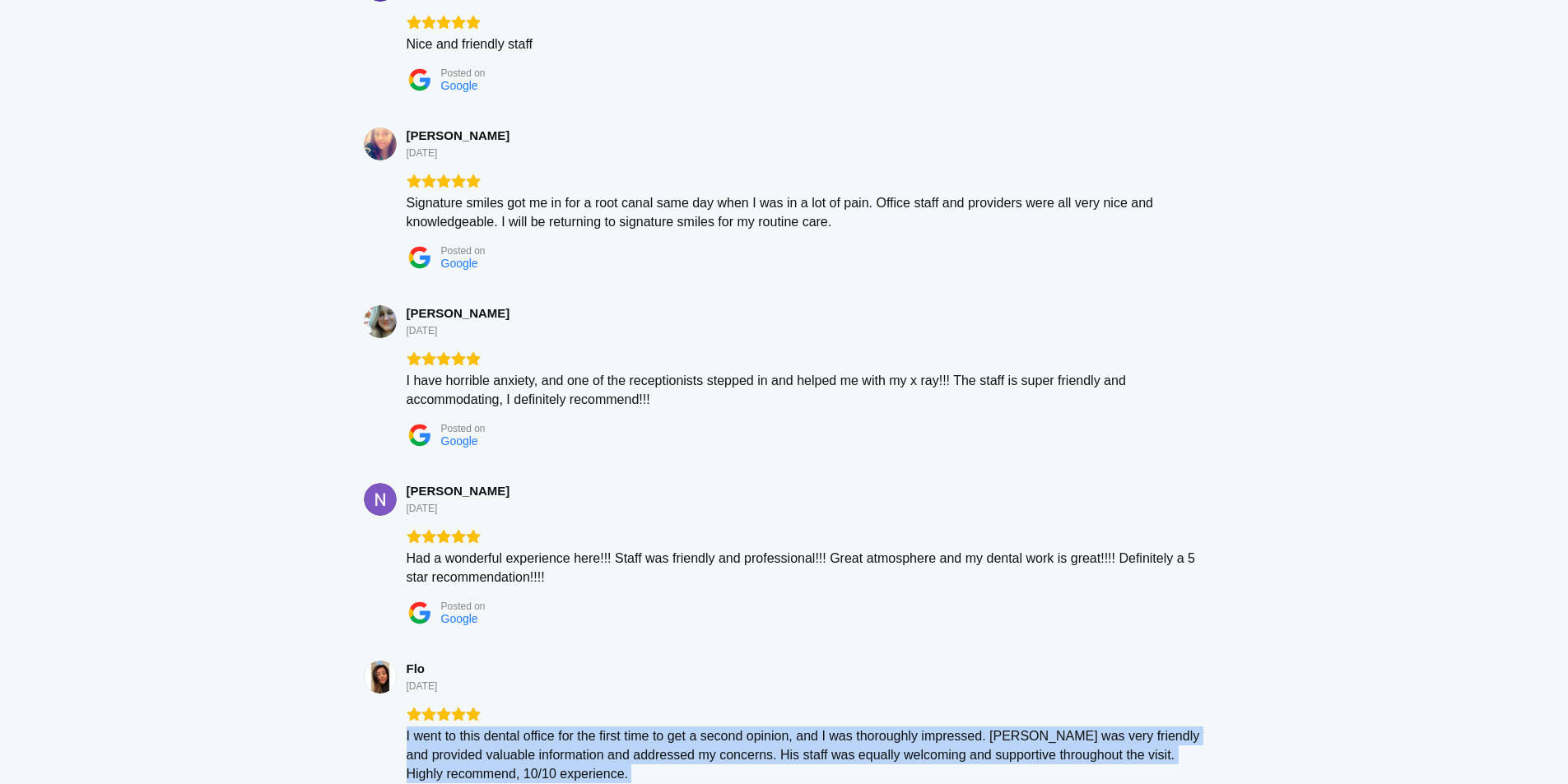
click at [501, 727] on div "I went to this dental office for the first time to get a second opinion, and I …" at bounding box center [805, 754] width 798 height 57
